Goal: Task Accomplishment & Management: Manage account settings

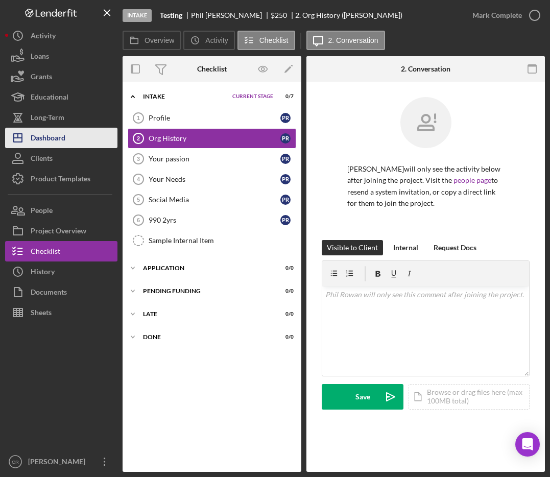
click at [39, 134] on div "Dashboard" at bounding box center [48, 139] width 35 height 23
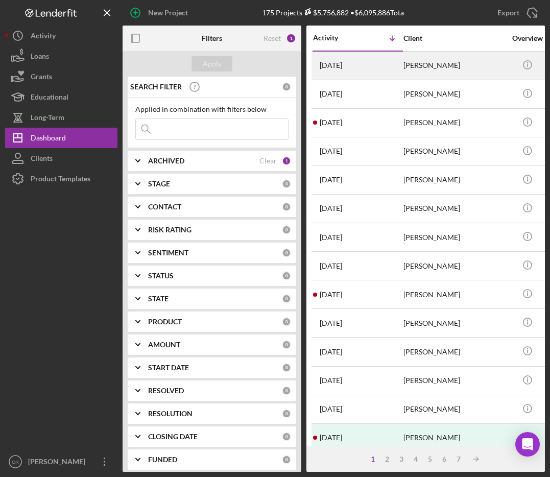
click at [444, 68] on div "[PERSON_NAME]" at bounding box center [454, 65] width 102 height 27
